Goal: Task Accomplishment & Management: Use online tool/utility

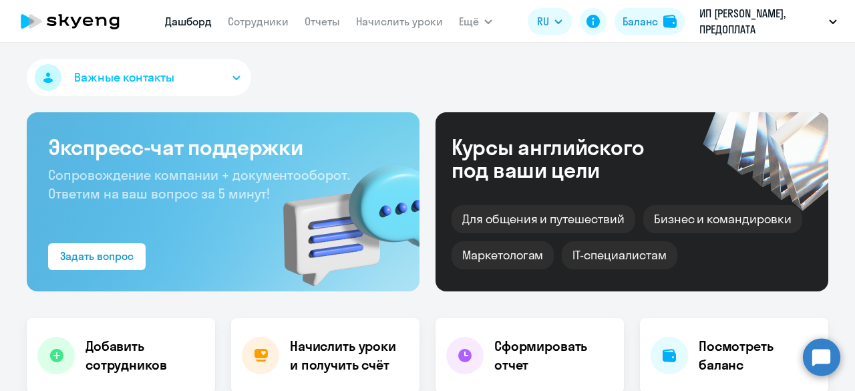
select select "30"
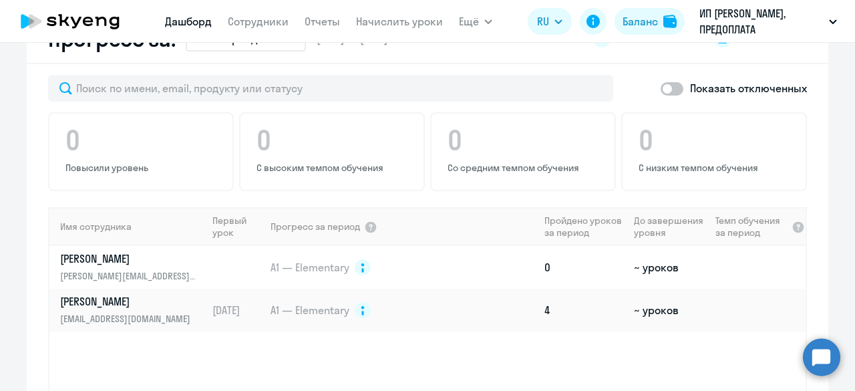
scroll to position [801, 0]
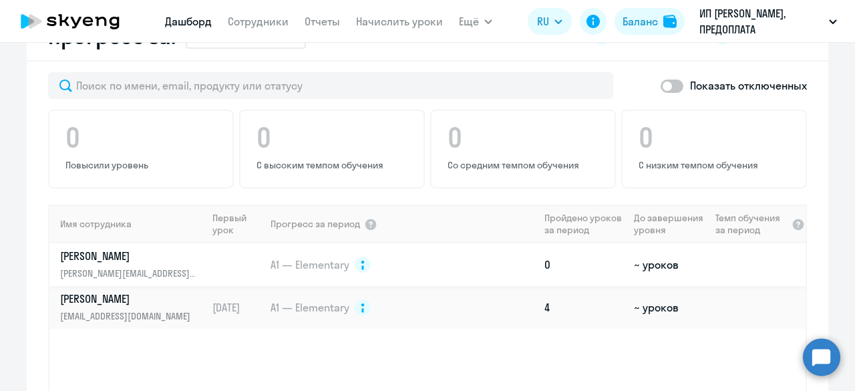
click at [408, 268] on td "A1 — Elementary" at bounding box center [404, 264] width 270 height 43
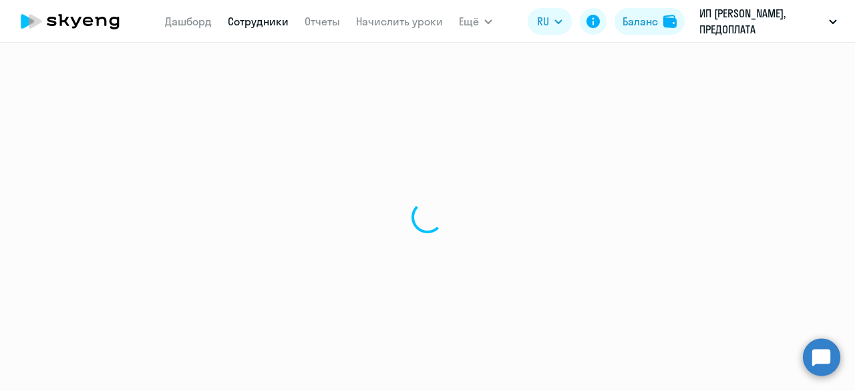
select select "english"
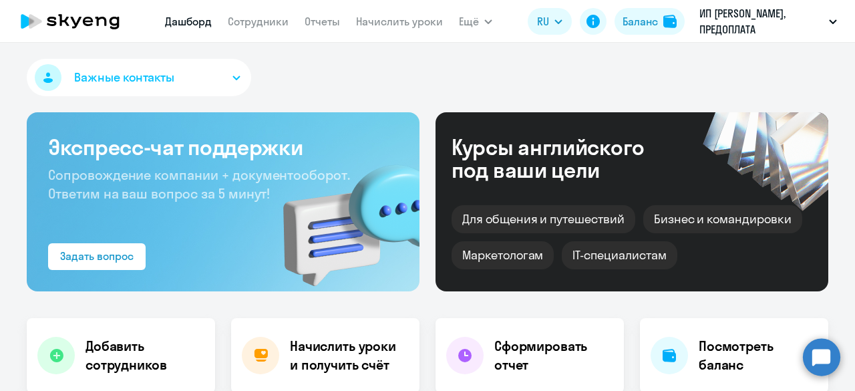
select select "30"
click at [268, 359] on div at bounding box center [260, 355] width 37 height 37
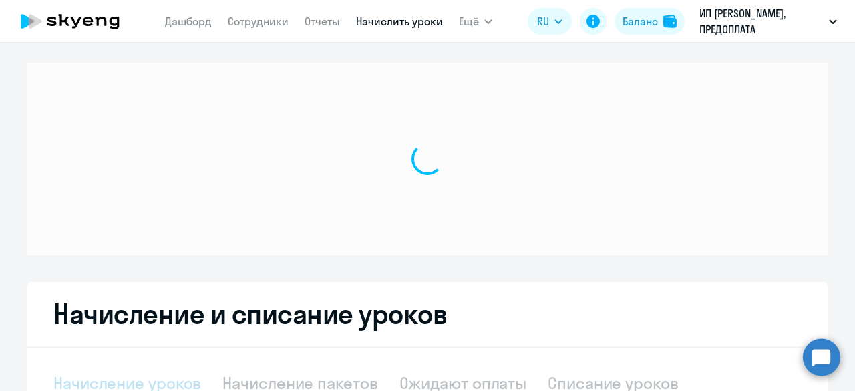
select select "10"
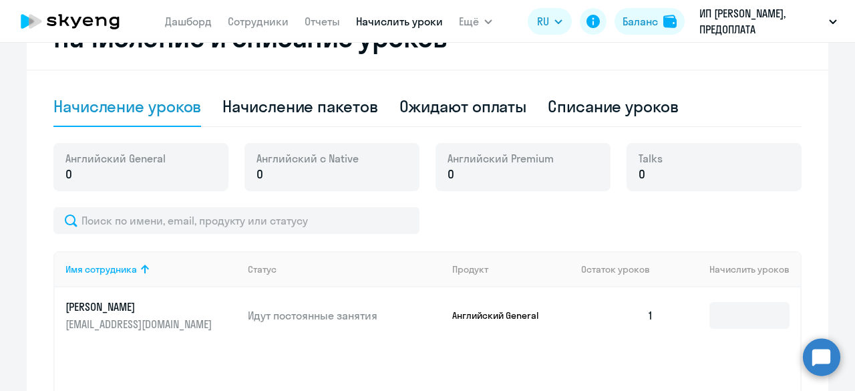
scroll to position [445, 0]
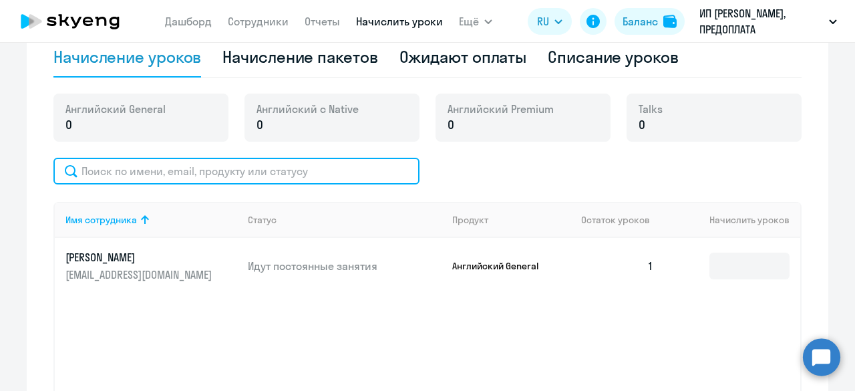
click at [277, 172] on input "text" at bounding box center [236, 171] width 366 height 27
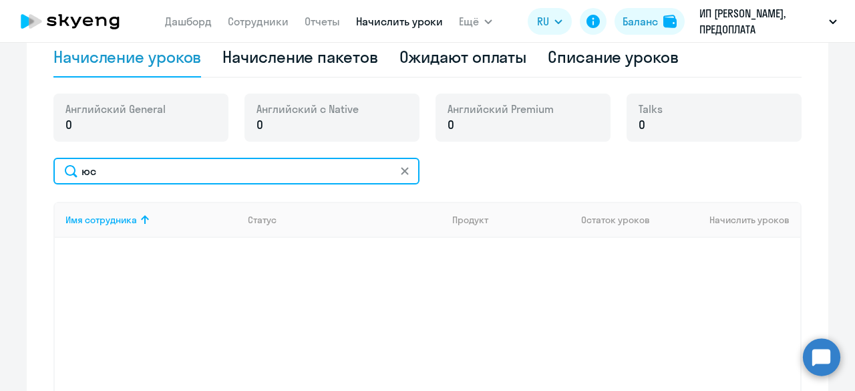
type input "[PERSON_NAME]"
type input "н"
type input "y"
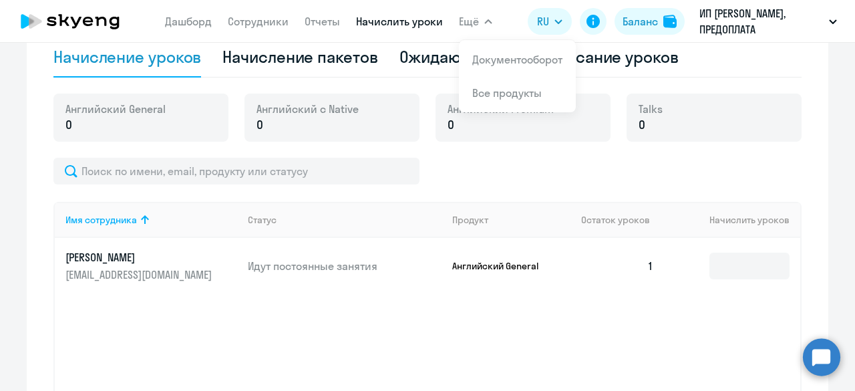
click at [190, 26] on link "Дашборд" at bounding box center [188, 21] width 47 height 13
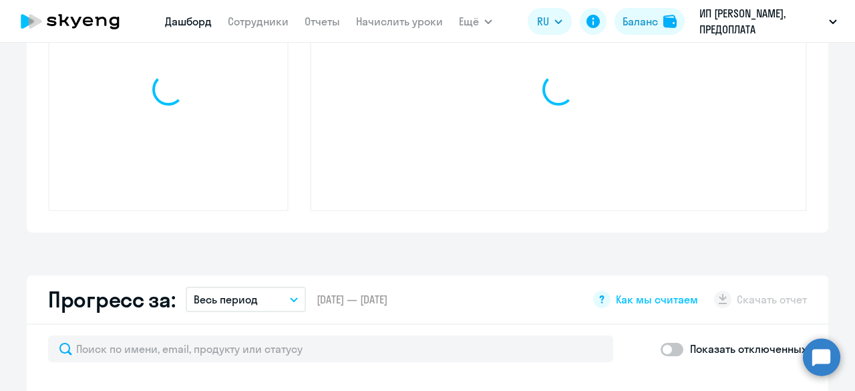
select select "30"
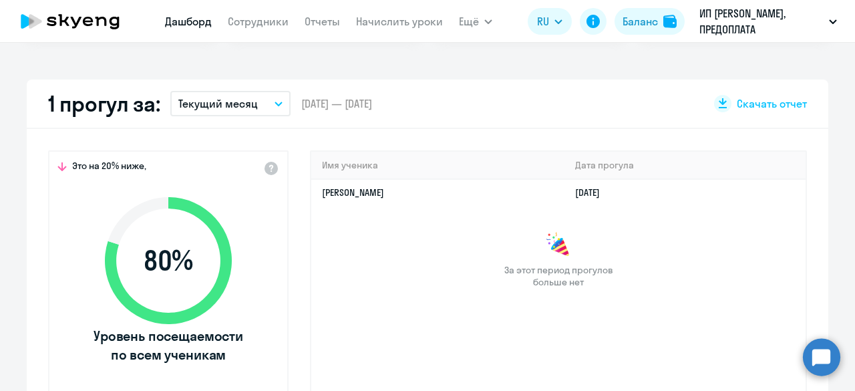
scroll to position [178, 0]
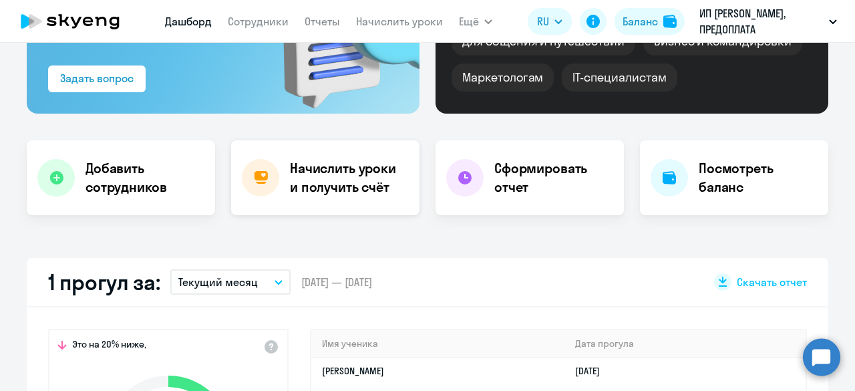
click at [334, 177] on h4 "Начислить уроки и получить счёт" at bounding box center [348, 177] width 116 height 37
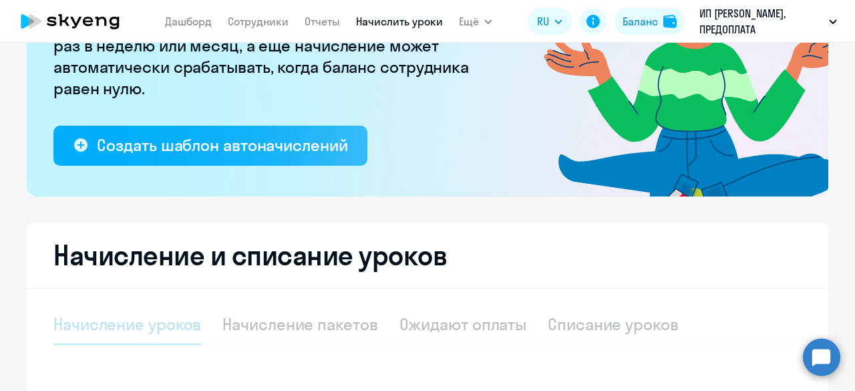
select select "10"
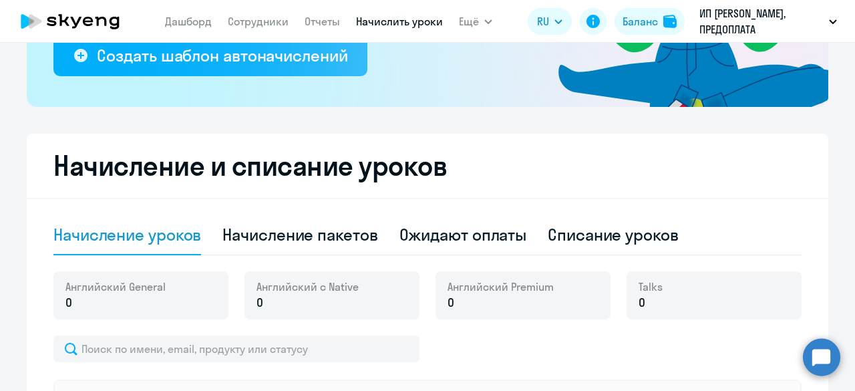
scroll to position [534, 0]
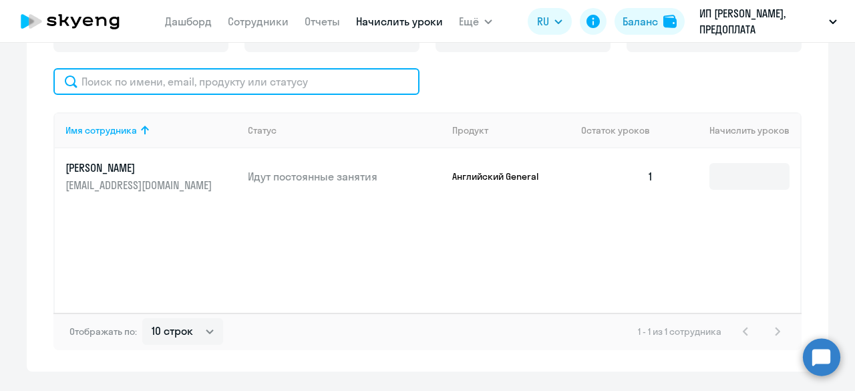
click at [127, 82] on input "text" at bounding box center [236, 81] width 366 height 27
type input "[PERSON_NAME]"
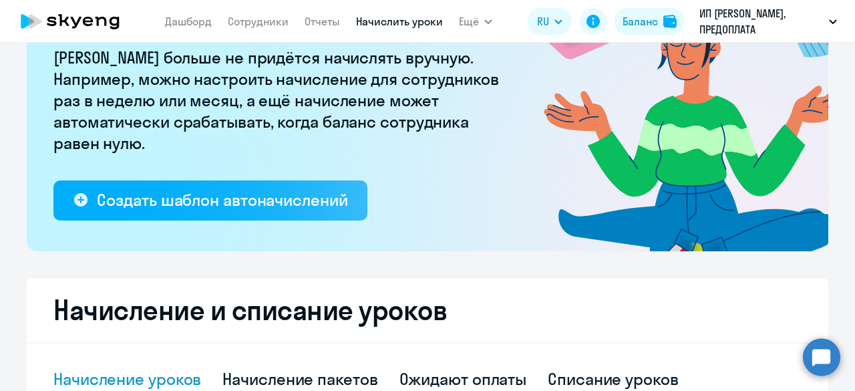
scroll to position [0, 0]
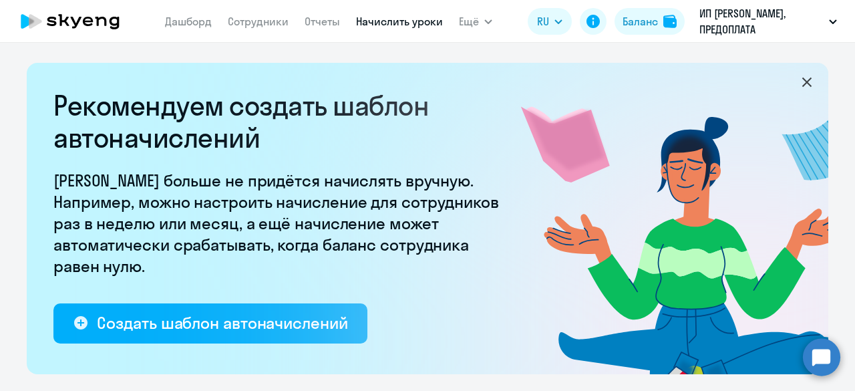
type input "Yusu"
